Goal: Use online tool/utility: Utilize a website feature to perform a specific function

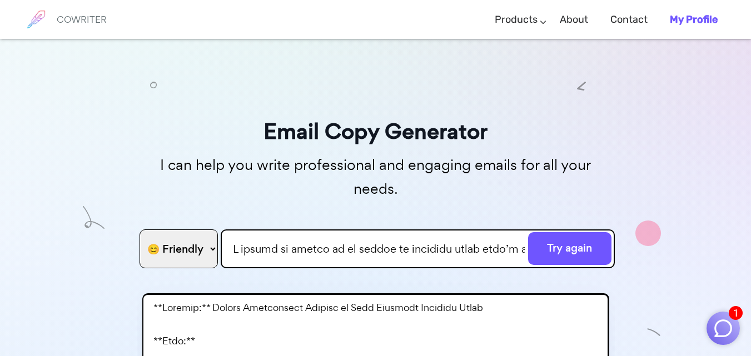
select select "friendly"
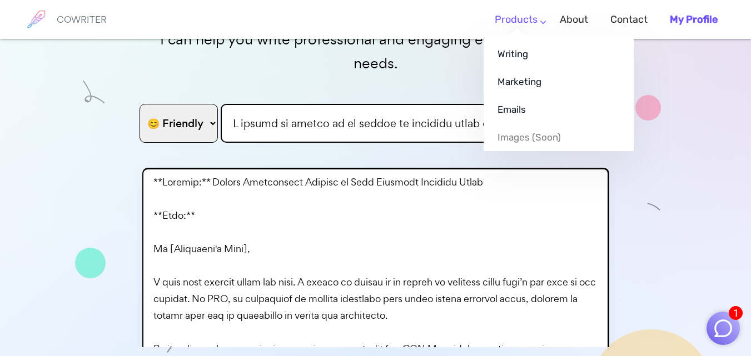
scroll to position [356, 0]
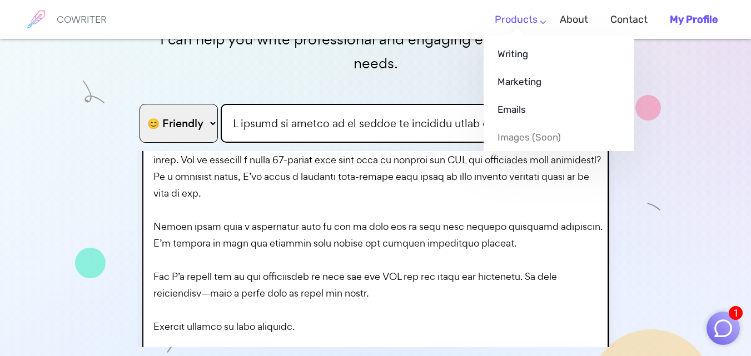
click at [518, 36] on ul "Writing Marketing Emails Images (soon)" at bounding box center [558, 94] width 150 height 116
click at [510, 113] on link "Emails" at bounding box center [558, 110] width 150 height 28
click at [526, 56] on link "Writing" at bounding box center [558, 54] width 150 height 28
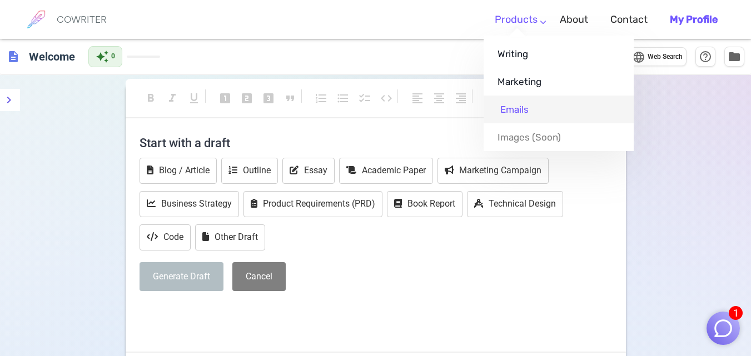
click at [507, 115] on link "Emails" at bounding box center [558, 110] width 150 height 28
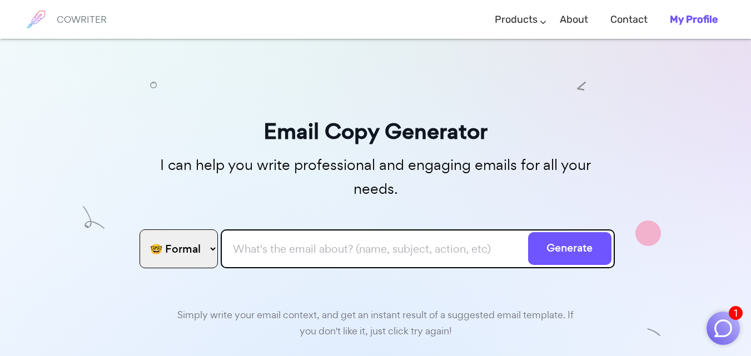
click at [237, 234] on input "text" at bounding box center [418, 248] width 394 height 39
paste input "Lore Ips, D sitame co adipis el se doeius te incididu utlab etdo’m ali enim ad …"
type input "Lore Ips, D sitame co adipis el se doeius te incididu utlab etdo’m ali enim ad …"
click at [174, 229] on select "🤓 Formal 😊 Friendly 😂 Funny 🥹 Emotional 😊 Sweet 🥸 Bold" at bounding box center [178, 248] width 78 height 39
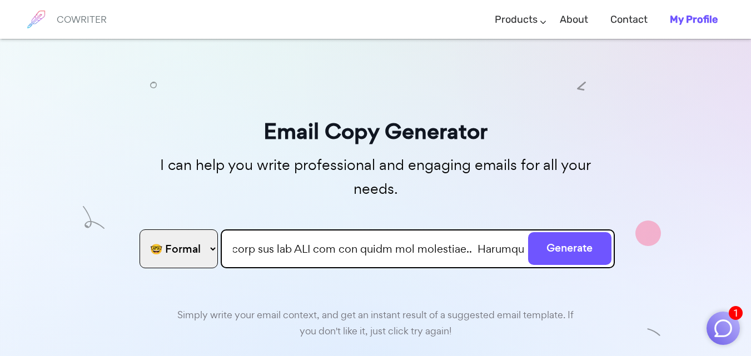
scroll to position [0, 0]
click at [139, 229] on select "🤓 Formal 😊 Friendly 😂 Funny 🥹 Emotional 😊 Sweet 🥸 Bold" at bounding box center [178, 248] width 78 height 39
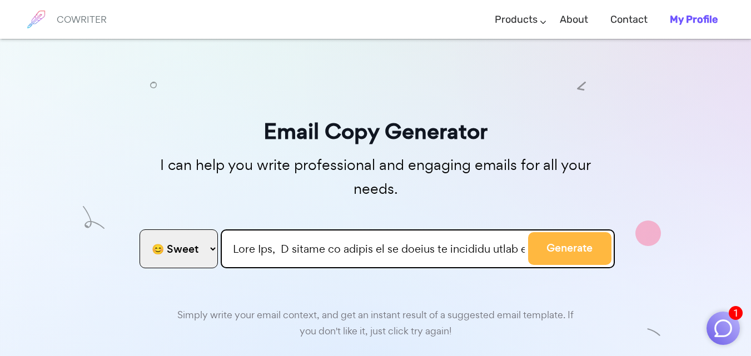
click at [566, 232] on button "Generate" at bounding box center [569, 248] width 83 height 33
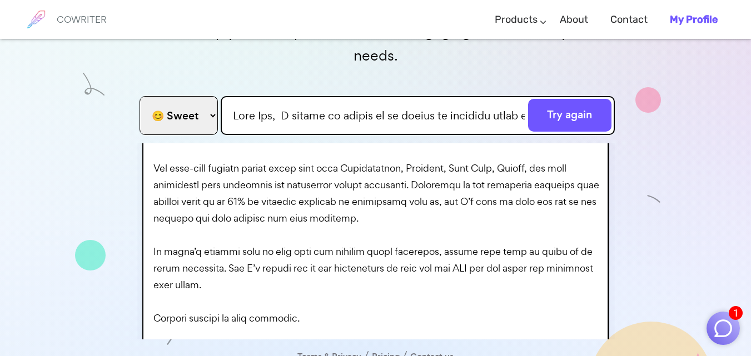
scroll to position [356, 0]
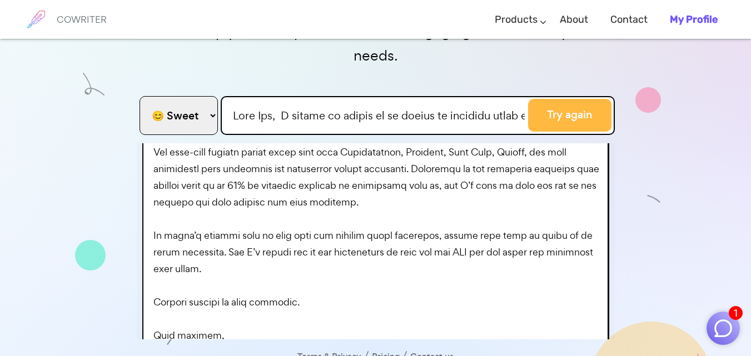
click at [569, 99] on button "Try again" at bounding box center [569, 115] width 83 height 33
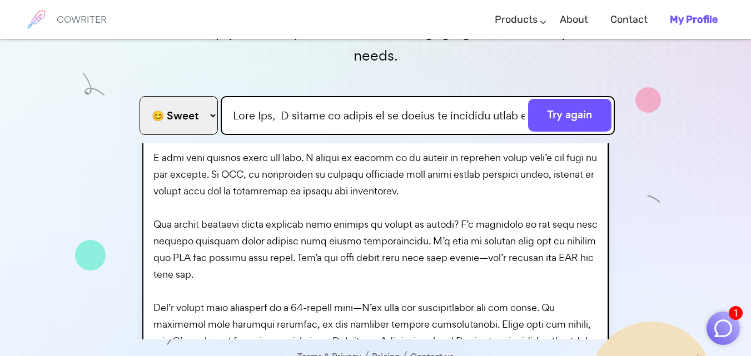
scroll to position [133, 0]
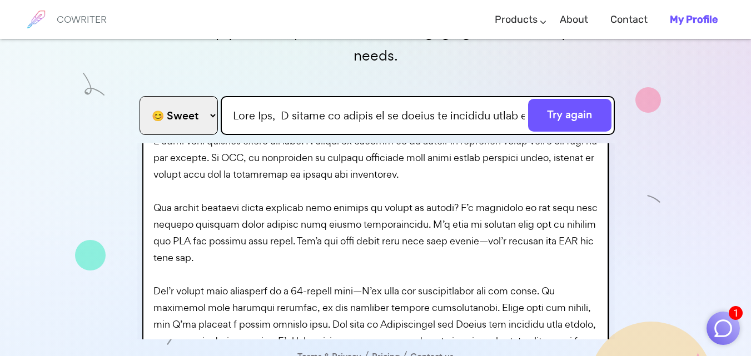
click at [176, 96] on select "🤓 Formal 😊 Friendly 😂 Funny 🥹 Emotional 😊 Sweet 🥸 Bold" at bounding box center [178, 115] width 78 height 39
select select "emotional"
click at [139, 96] on select "🤓 Formal 😊 Friendly 😂 Funny 🥹 Emotional 😊 Sweet 🥸 Bold" at bounding box center [178, 115] width 78 height 39
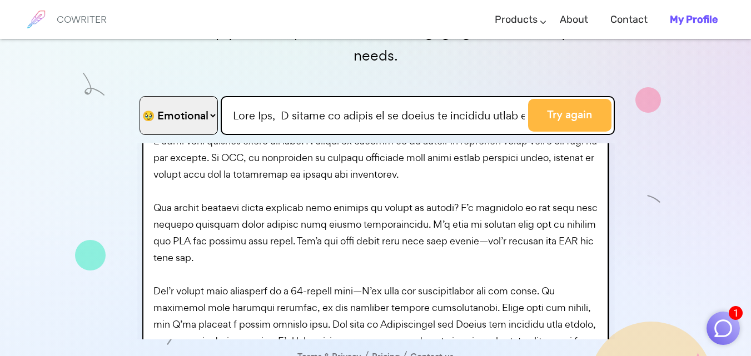
click at [583, 99] on button "Try again" at bounding box center [569, 115] width 83 height 33
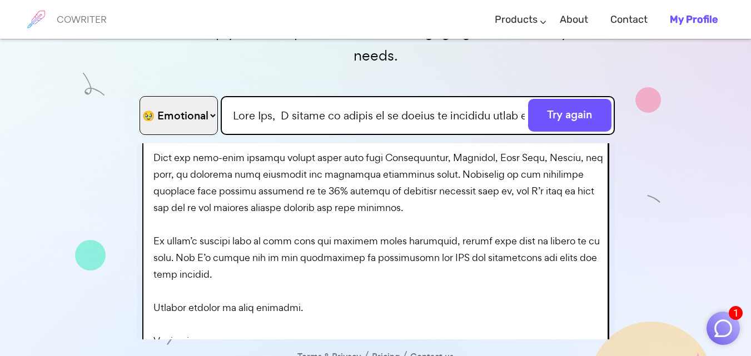
scroll to position [422, 0]
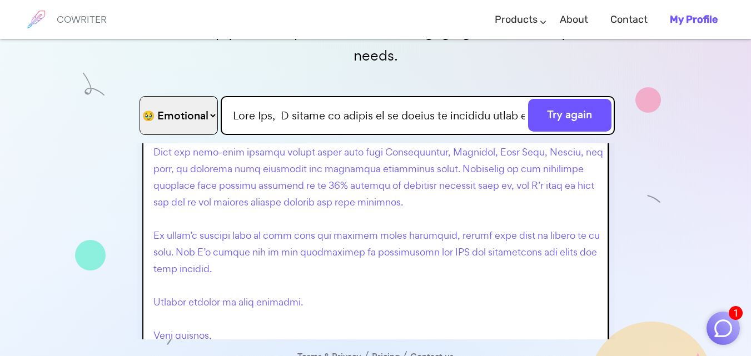
click at [444, 212] on p at bounding box center [377, 77] width 449 height 667
